Goal: Task Accomplishment & Management: Manage account settings

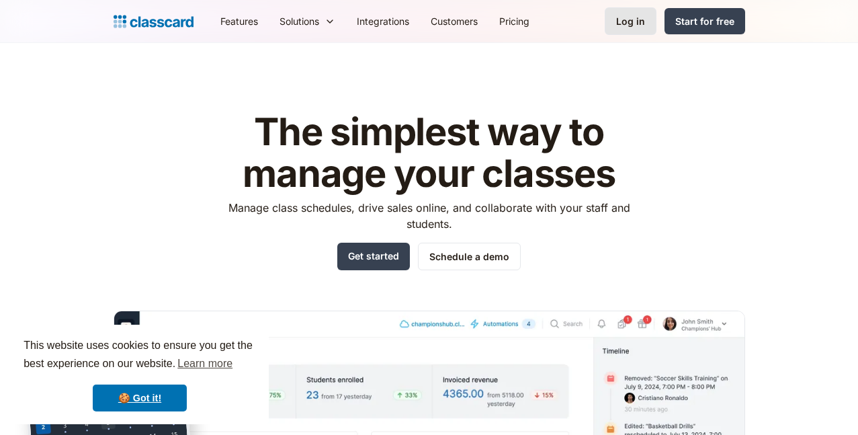
click at [645, 20] on div "Log in" at bounding box center [630, 21] width 29 height 14
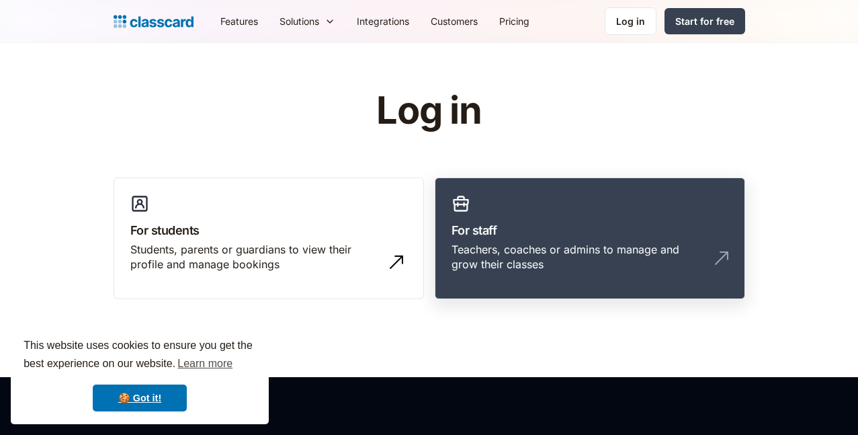
click at [545, 253] on div "Teachers, coaches or admins to manage and grow their classes" at bounding box center [576, 257] width 250 height 30
